Goal: Transaction & Acquisition: Book appointment/travel/reservation

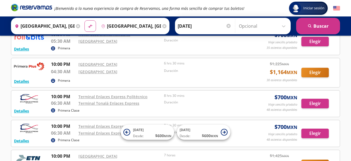
scroll to position [1263, 0]
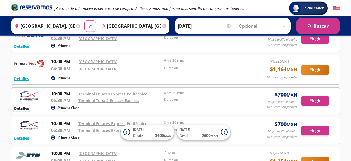
click at [25, 105] on button "Detalles" at bounding box center [21, 108] width 15 height 6
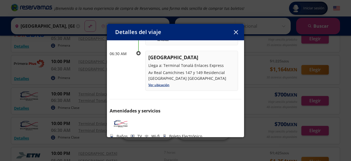
scroll to position [88, 0]
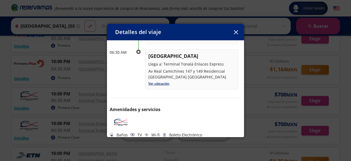
click at [236, 34] on icon "button" at bounding box center [236, 32] width 4 height 4
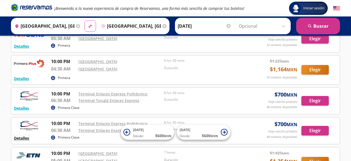
click at [25, 135] on button "Detalles" at bounding box center [21, 138] width 15 height 6
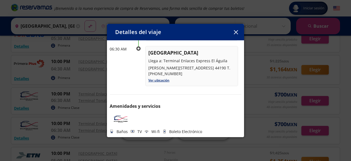
scroll to position [102, 0]
click at [237, 32] on icon "button" at bounding box center [236, 32] width 4 height 4
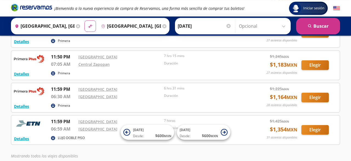
scroll to position [2372, 0]
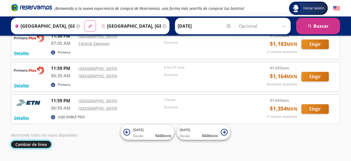
click at [32, 141] on button "Cambiar de línea" at bounding box center [31, 144] width 40 height 7
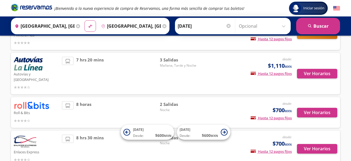
scroll to position [131, 0]
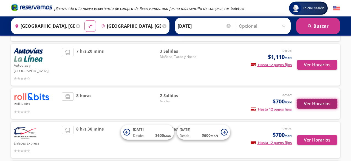
click at [315, 99] on button "Ver Horarios" at bounding box center [317, 104] width 40 height 10
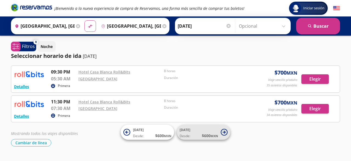
click at [224, 133] on icon at bounding box center [223, 131] width 3 height 3
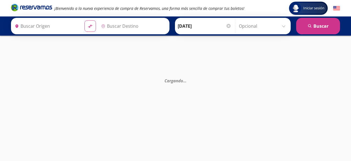
type input "[GEOGRAPHIC_DATA], [GEOGRAPHIC_DATA]"
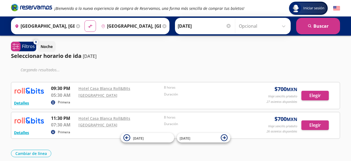
scroll to position [8, 0]
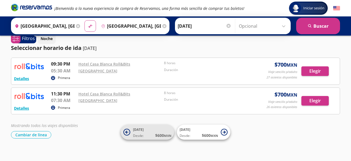
click at [125, 132] on icon at bounding box center [126, 132] width 7 height 7
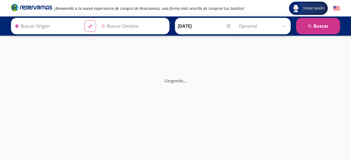
type input "[GEOGRAPHIC_DATA], [GEOGRAPHIC_DATA]"
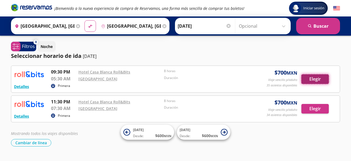
click at [315, 78] on button "Elegir" at bounding box center [314, 79] width 27 height 10
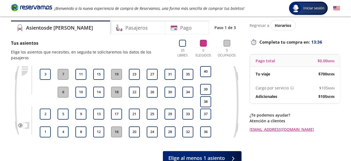
scroll to position [17, 0]
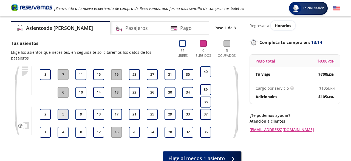
click at [63, 109] on button "5" at bounding box center [63, 114] width 11 height 11
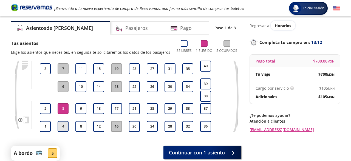
click at [63, 125] on button "4" at bounding box center [63, 126] width 11 height 11
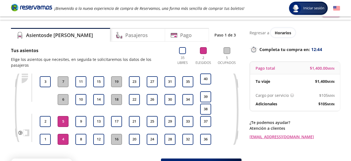
scroll to position [6, 0]
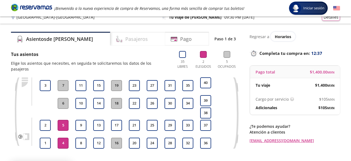
click at [125, 41] on h4 "Pasajeros" at bounding box center [136, 38] width 22 height 7
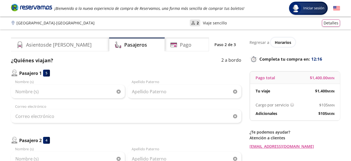
click at [258, 42] on p "Regresar a" at bounding box center [259, 42] width 20 height 6
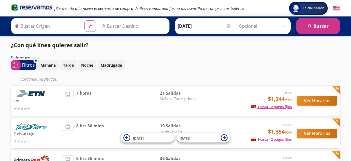
type input "[GEOGRAPHIC_DATA], [GEOGRAPHIC_DATA]"
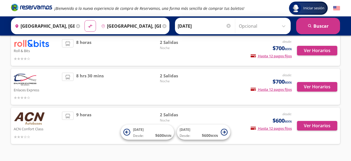
scroll to position [188, 0]
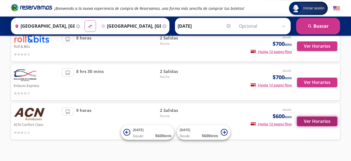
click at [319, 118] on button "Ver Horarios" at bounding box center [317, 121] width 40 height 10
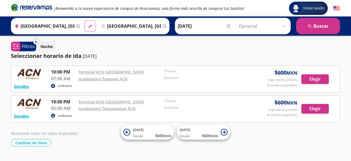
click at [53, 85] on icon at bounding box center [53, 86] width 2 height 2
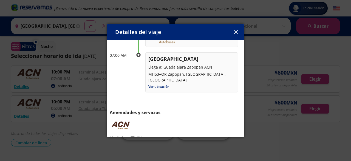
scroll to position [85, 0]
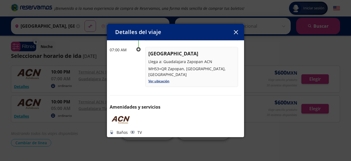
click at [234, 35] on button "button" at bounding box center [235, 32] width 8 height 8
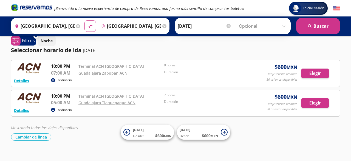
scroll to position [12, 0]
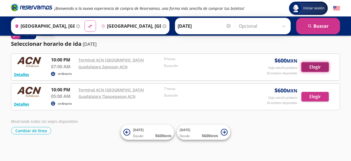
click at [314, 67] on button "Elegir" at bounding box center [314, 67] width 27 height 10
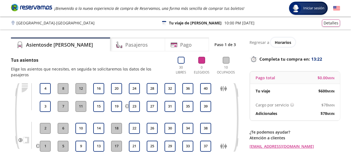
click at [255, 44] on p "Regresar a" at bounding box center [259, 42] width 20 height 6
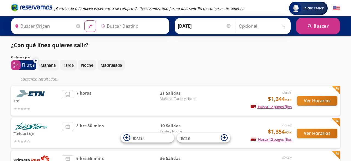
type input "[GEOGRAPHIC_DATA], [GEOGRAPHIC_DATA]"
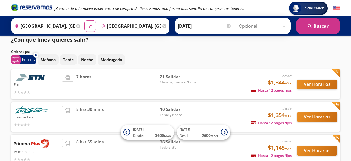
scroll to position [6, 0]
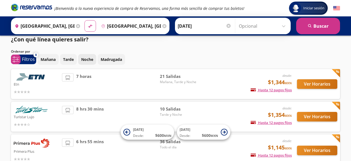
click at [88, 60] on p "Noche" at bounding box center [87, 59] width 12 height 6
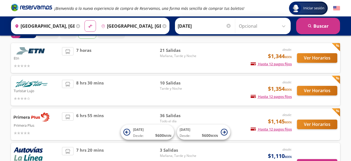
scroll to position [0, 0]
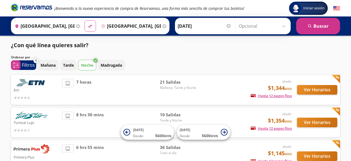
click at [137, 26] on input "[GEOGRAPHIC_DATA], [GEOGRAPHIC_DATA]" at bounding box center [130, 26] width 62 height 14
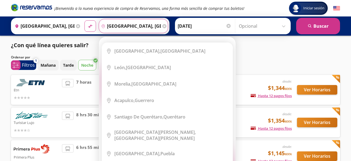
click at [251, 66] on div "Mañana Tarde Noche Madrugada" at bounding box center [189, 65] width 302 height 11
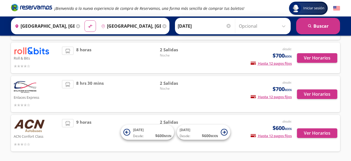
scroll to position [191, 0]
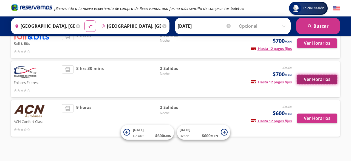
click at [313, 76] on button "Ver Horarios" at bounding box center [317, 80] width 40 height 10
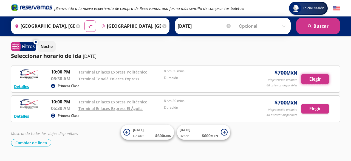
click at [313, 76] on button "Elegir" at bounding box center [314, 79] width 27 height 10
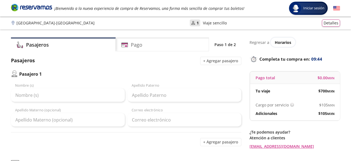
click at [262, 42] on p "Regresar a" at bounding box center [259, 42] width 20 height 6
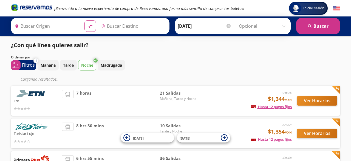
type input "[GEOGRAPHIC_DATA], [GEOGRAPHIC_DATA]"
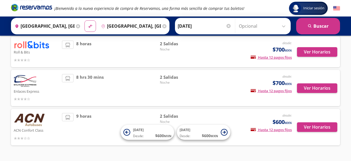
scroll to position [179, 0]
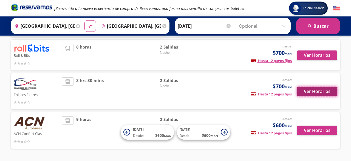
click at [318, 87] on button "Ver Horarios" at bounding box center [317, 92] width 40 height 10
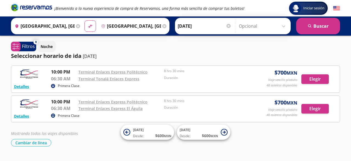
click at [54, 86] on icon at bounding box center [53, 86] width 2 height 2
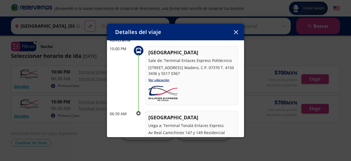
scroll to position [24, 0]
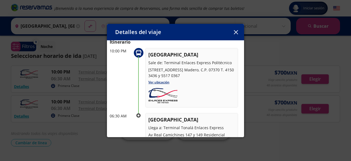
click at [235, 30] on icon "button" at bounding box center [236, 32] width 4 height 4
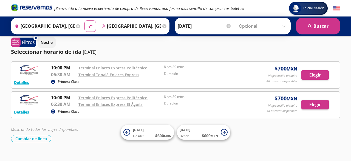
scroll to position [4, 0]
click at [25, 112] on button "Detalles" at bounding box center [21, 112] width 15 height 6
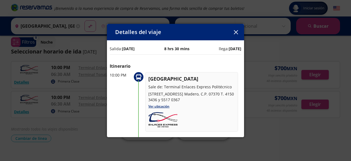
click at [234, 33] on icon "button" at bounding box center [236, 32] width 4 height 4
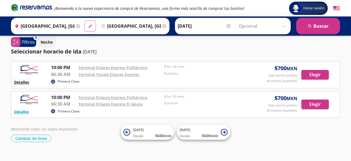
click at [24, 83] on button "Detalles" at bounding box center [21, 82] width 15 height 6
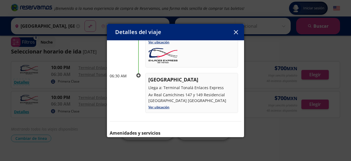
scroll to position [72, 0]
